Goal: Information Seeking & Learning: Learn about a topic

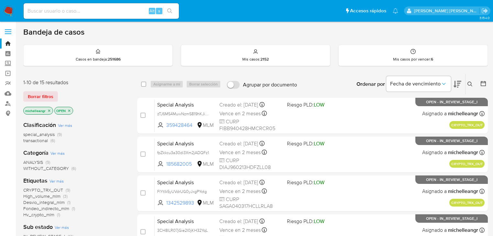
click at [39, 4] on div "Alt s" at bounding box center [101, 11] width 155 height 16
click at [35, 10] on input at bounding box center [101, 11] width 155 height 8
paste input "WgjeRHR4eSfPk1eTSgDhi2he"
type input "WgjeRHR4eSfPk1eTSgDhi2he"
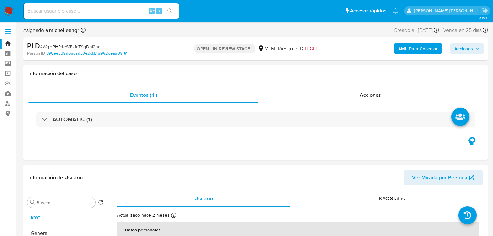
select select "10"
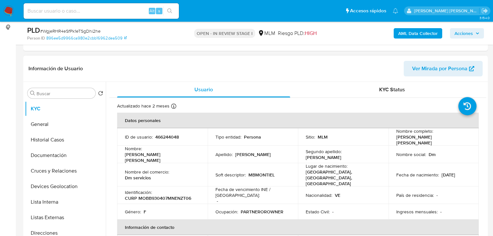
scroll to position [129, 0]
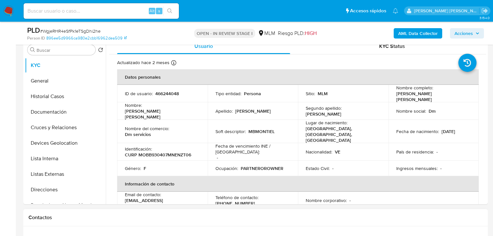
drag, startPoint x: 191, startPoint y: 230, endPoint x: 200, endPoint y: 228, distance: 9.4
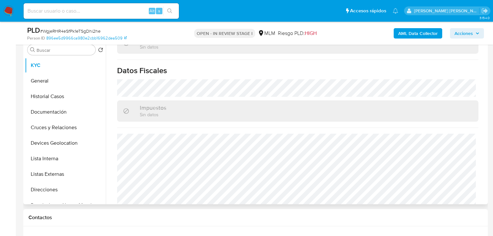
scroll to position [402, 0]
click at [270, 127] on hr at bounding box center [297, 127] width 361 height 0
click at [40, 78] on button "General" at bounding box center [63, 81] width 76 height 16
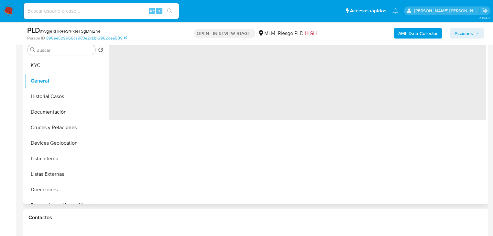
scroll to position [0, 0]
click at [51, 100] on button "Historial Casos" at bounding box center [63, 97] width 76 height 16
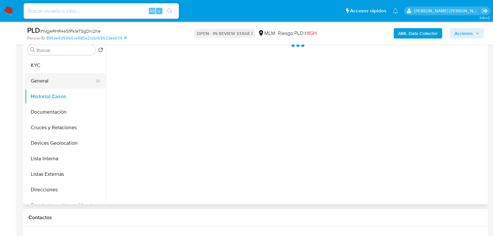
click at [53, 87] on button "General" at bounding box center [63, 81] width 76 height 16
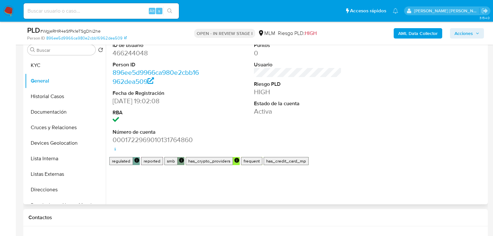
scroll to position [155, 0]
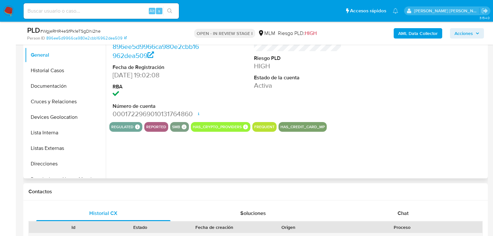
drag, startPoint x: 61, startPoint y: 70, endPoint x: 237, endPoint y: 153, distance: 194.9
click at [62, 70] on button "Historial Casos" at bounding box center [65, 71] width 81 height 16
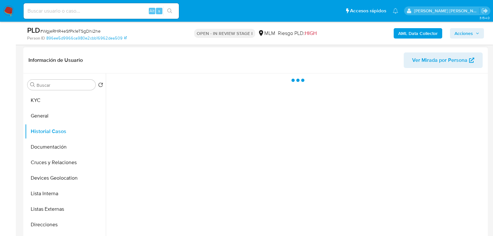
scroll to position [104, 0]
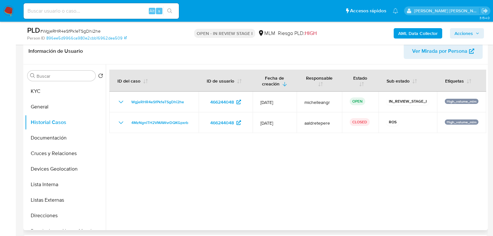
drag, startPoint x: 63, startPoint y: 139, endPoint x: 204, endPoint y: 166, distance: 143.5
click at [63, 138] on button "Documentación" at bounding box center [65, 138] width 81 height 16
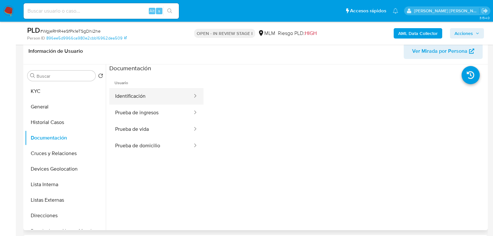
click at [159, 93] on button "Identificación" at bounding box center [151, 96] width 84 height 17
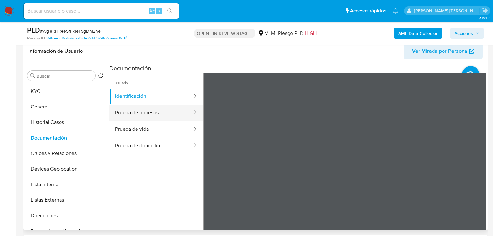
click at [137, 110] on button "Prueba de ingresos" at bounding box center [151, 113] width 84 height 17
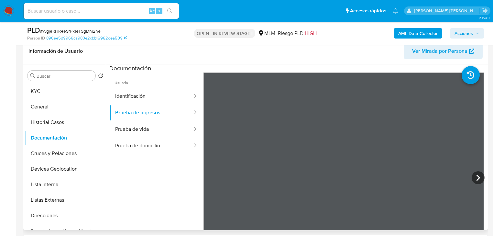
scroll to position [128, 0]
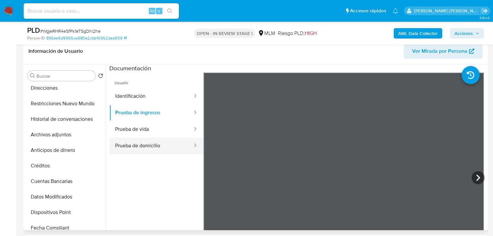
click at [149, 138] on button "Prueba de domicilio" at bounding box center [151, 146] width 84 height 17
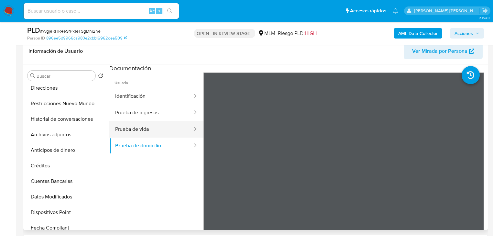
drag, startPoint x: 152, startPoint y: 135, endPoint x: 191, endPoint y: 135, distance: 38.8
click at [152, 134] on button "Prueba de vida" at bounding box center [151, 129] width 84 height 17
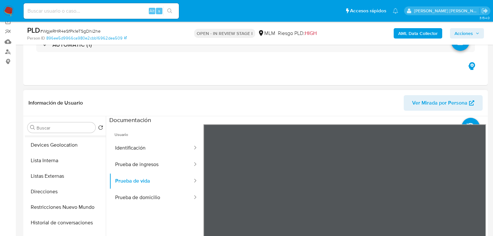
scroll to position [0, 0]
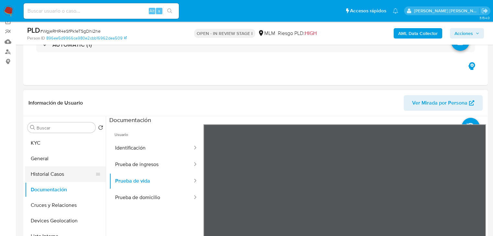
drag, startPoint x: 53, startPoint y: 174, endPoint x: 75, endPoint y: 171, distance: 21.9
click at [53, 174] on button "Historial Casos" at bounding box center [63, 174] width 76 height 16
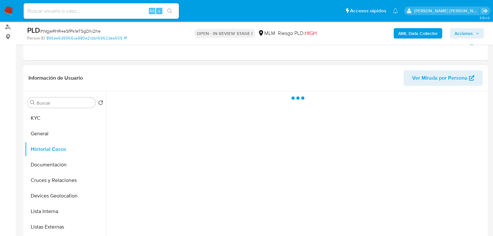
scroll to position [104, 0]
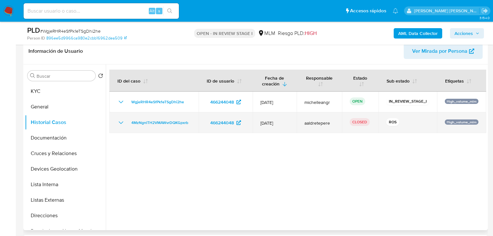
click at [120, 122] on icon "Mostrar/Ocultar" at bounding box center [121, 122] width 5 height 3
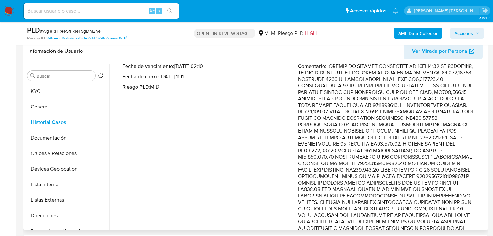
scroll to position [78, 0]
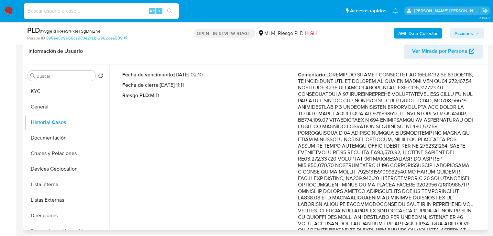
drag, startPoint x: 420, startPoint y: 84, endPoint x: 452, endPoint y: 171, distance: 92.0
click at [455, 175] on p "Comentario :" at bounding box center [386, 204] width 176 height 265
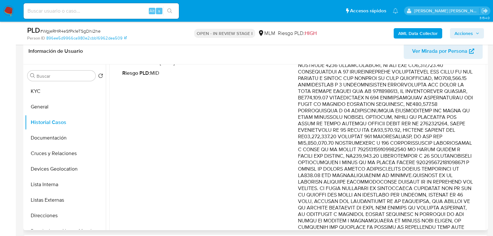
scroll to position [129, 0]
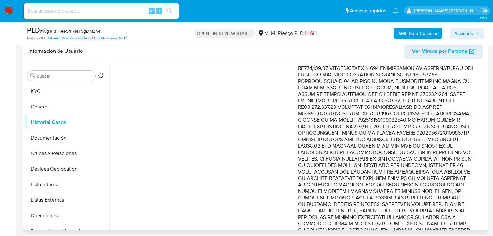
click at [393, 127] on p "Comentario :" at bounding box center [386, 152] width 176 height 265
drag, startPoint x: 311, startPoint y: 124, endPoint x: 447, endPoint y: 170, distance: 143.7
click at [449, 170] on p "Comentario :" at bounding box center [386, 152] width 176 height 265
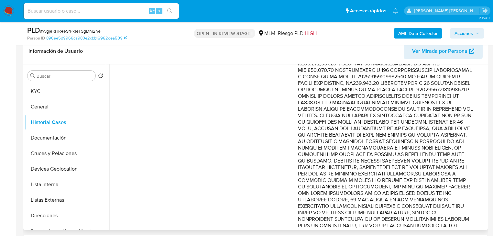
scroll to position [181, 0]
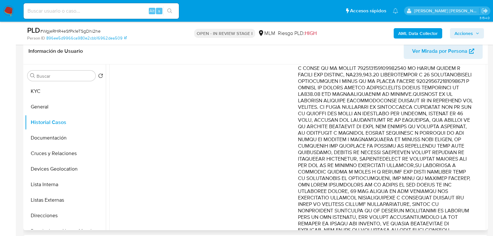
click at [443, 124] on p "Comentario :" at bounding box center [386, 100] width 176 height 265
drag, startPoint x: 435, startPoint y: 111, endPoint x: 450, endPoint y: 119, distance: 17.2
click at [450, 119] on p "Comentario :" at bounding box center [386, 100] width 176 height 265
click at [425, 121] on p "Comentario :" at bounding box center [386, 100] width 176 height 265
drag, startPoint x: 427, startPoint y: 109, endPoint x: 458, endPoint y: 163, distance: 61.8
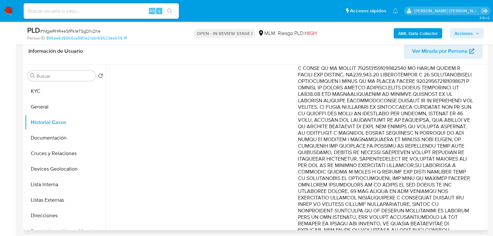
click at [458, 163] on p "Comentario :" at bounding box center [386, 100] width 176 height 265
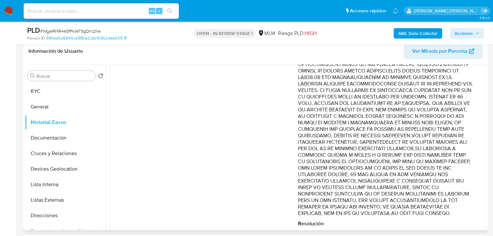
scroll to position [207, 0]
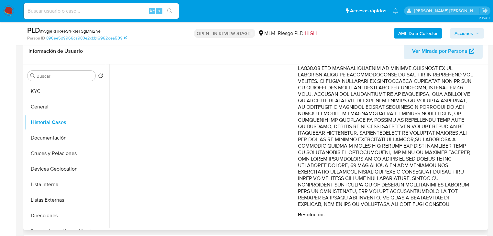
drag, startPoint x: 423, startPoint y: 152, endPoint x: 448, endPoint y: 186, distance: 42.5
click at [448, 186] on p "Comentario :" at bounding box center [386, 74] width 176 height 265
click at [71, 152] on button "Cruces y Relaciones" at bounding box center [63, 154] width 76 height 16
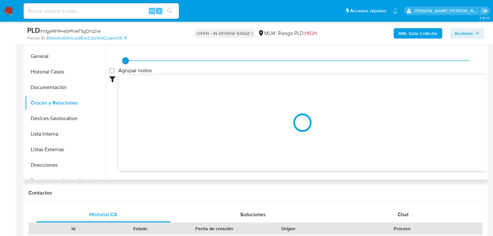
scroll to position [155, 0]
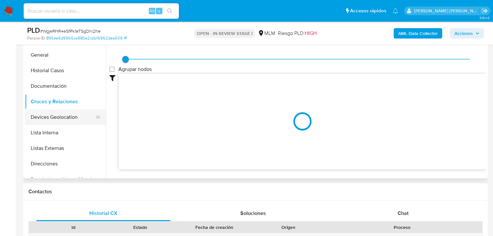
drag, startPoint x: 59, startPoint y: 128, endPoint x: 62, endPoint y: 120, distance: 9.1
click at [59, 127] on button "Lista Interna" at bounding box center [65, 133] width 81 height 16
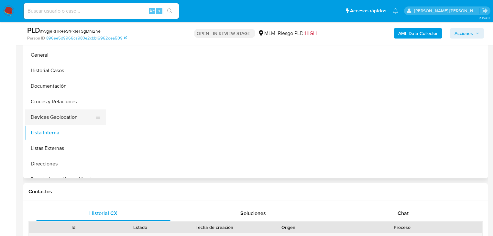
click at [63, 119] on button "Devices Geolocation" at bounding box center [63, 117] width 76 height 16
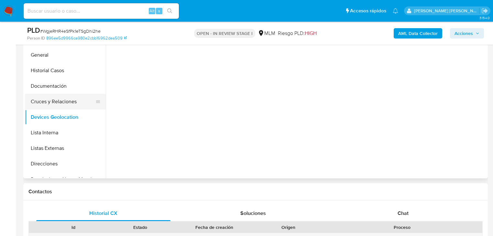
click at [67, 106] on button "Cruces y Relaciones" at bounding box center [63, 102] width 76 height 16
